Goal: Information Seeking & Learning: Learn about a topic

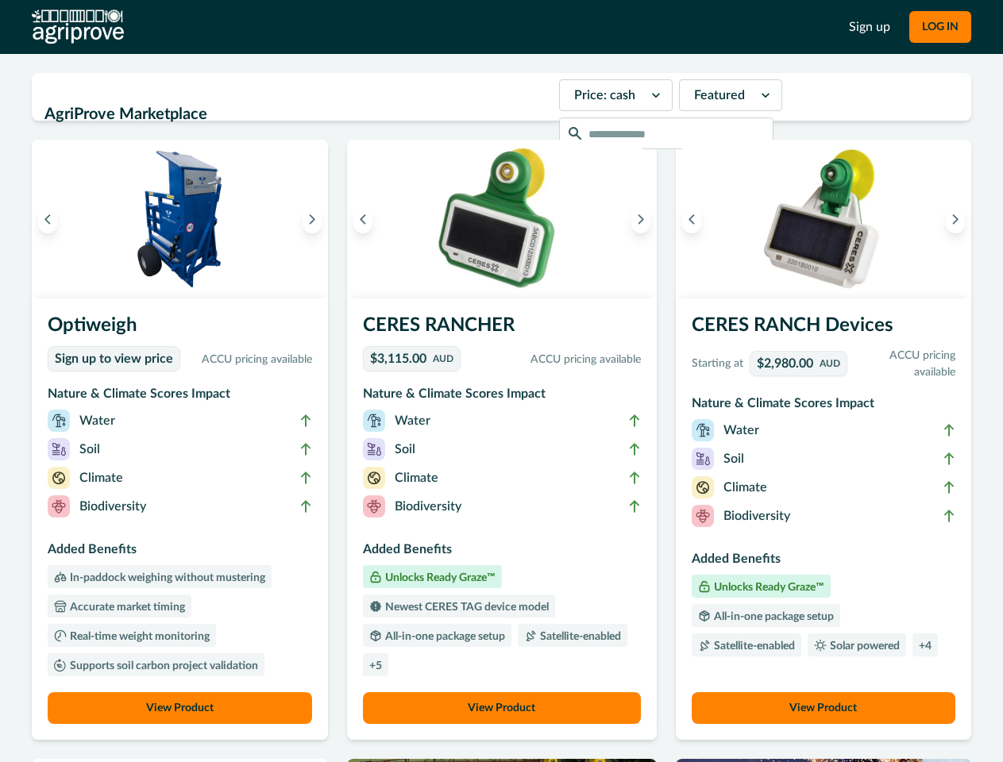
click at [940, 27] on button "LOG IN" at bounding box center [940, 27] width 62 height 32
click at [48, 219] on icon "Previous image" at bounding box center [47, 219] width 11 height 11
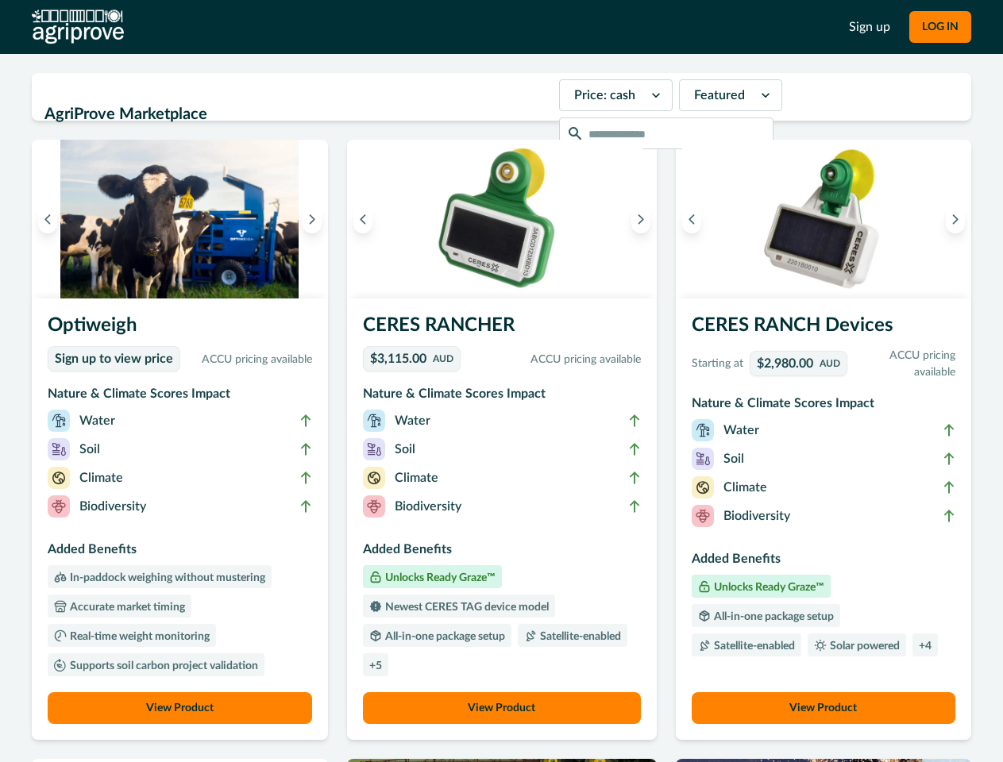
click at [316, 219] on icon "Next image" at bounding box center [312, 219] width 11 height 11
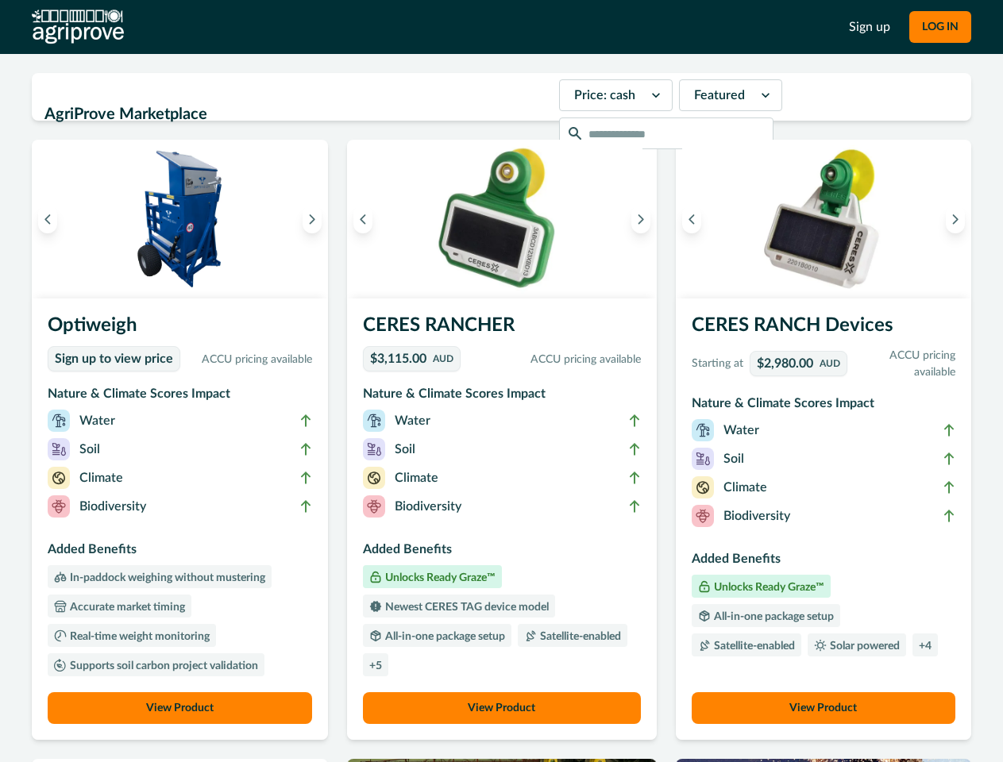
click at [182, 519] on li "Biodiversity" at bounding box center [180, 510] width 264 height 29
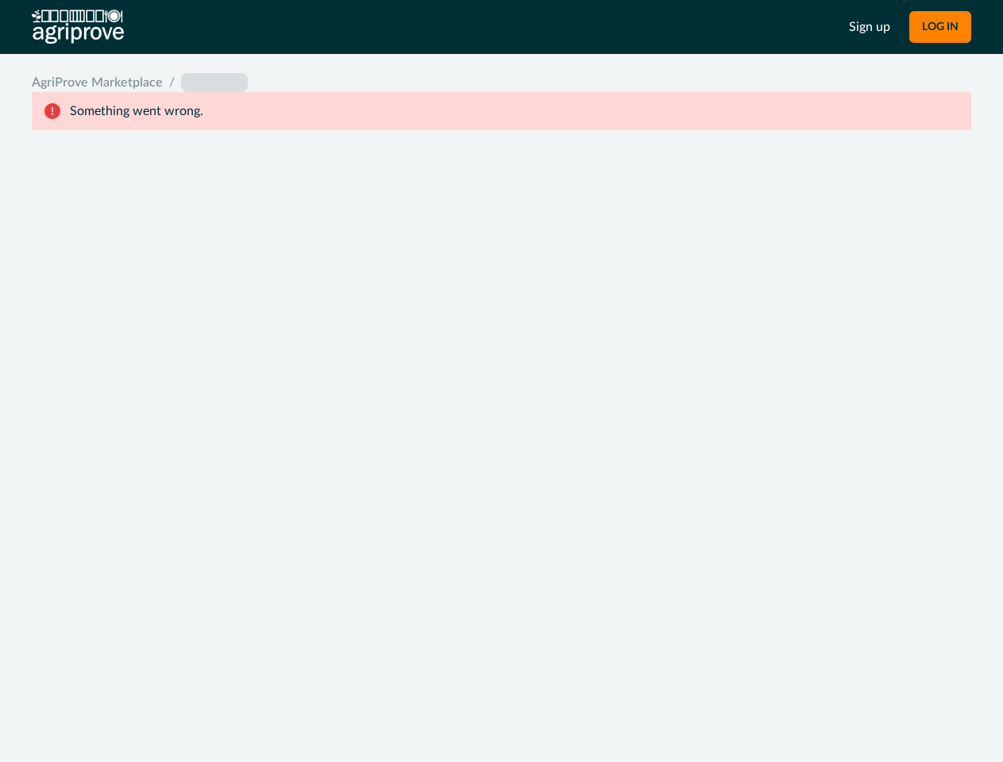
click at [182, 708] on div "System Error Something went wrong An unexpected error occurred. If this continu…" at bounding box center [501, 381] width 1003 height 762
click at [367, 219] on div "System Error Something went wrong An unexpected error occurred. If this continu…" at bounding box center [501, 381] width 1003 height 762
click at [636, 219] on div "System Error Something went wrong An unexpected error occurred. If this continu…" at bounding box center [501, 381] width 1003 height 762
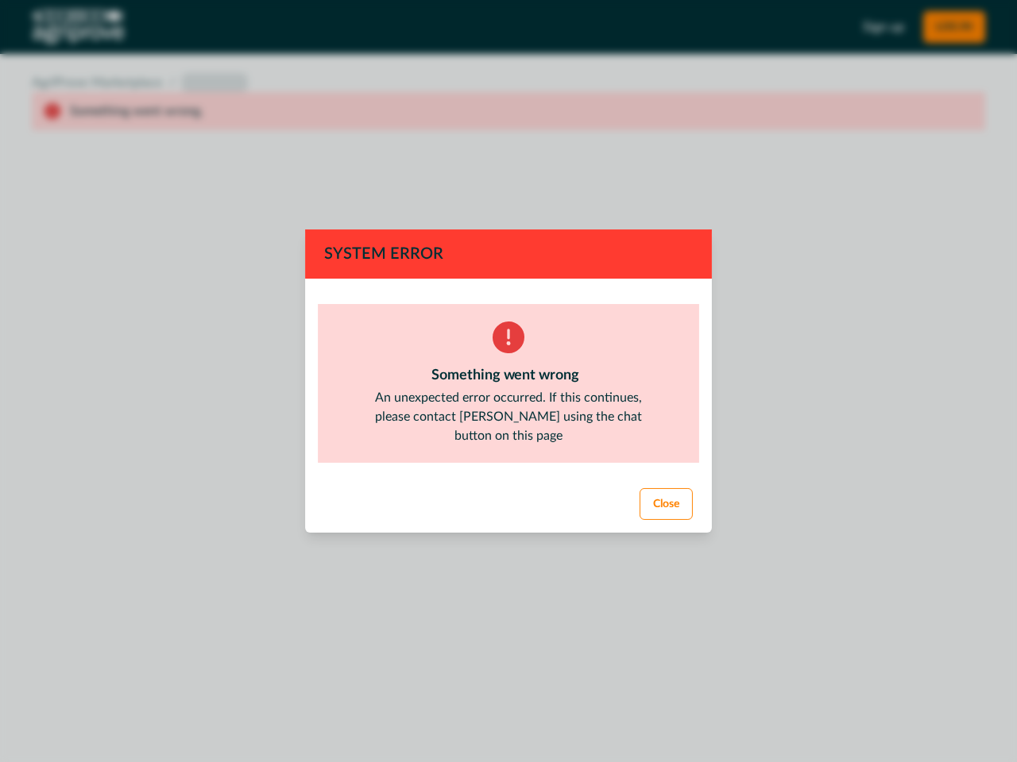
click at [501, 519] on footer "Close" at bounding box center [508, 504] width 407 height 57
click at [501, 708] on div "System Error Something went wrong An unexpected error occurred. If this continu…" at bounding box center [508, 381] width 1017 height 762
click at [687, 219] on div "System Error Something went wrong An unexpected error occurred. If this continu…" at bounding box center [508, 381] width 1017 height 762
